Goal: Task Accomplishment & Management: Use online tool/utility

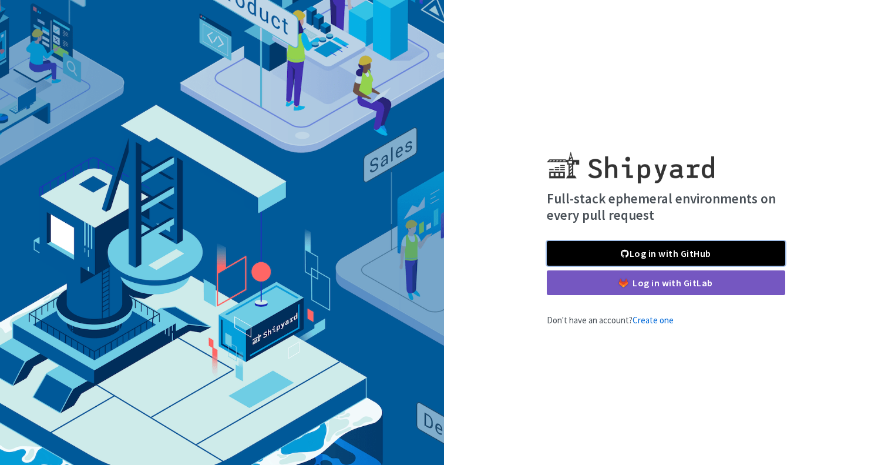
click at [610, 251] on link "Log in with GitHub" at bounding box center [666, 253] width 239 height 25
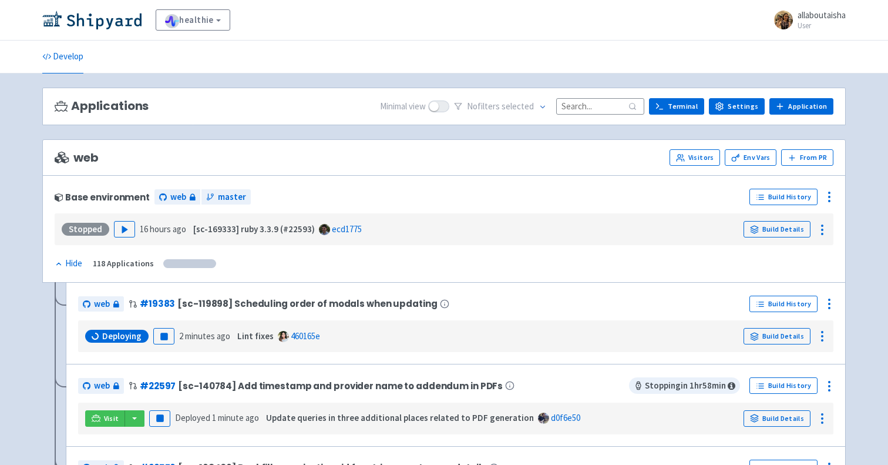
scroll to position [24, 0]
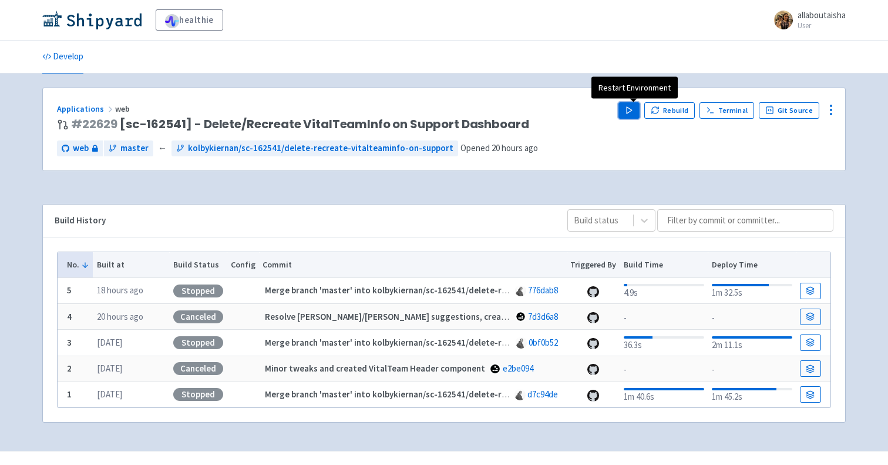
click at [630, 113] on icon "button" at bounding box center [629, 110] width 9 height 9
